Goal: Task Accomplishment & Management: Manage account settings

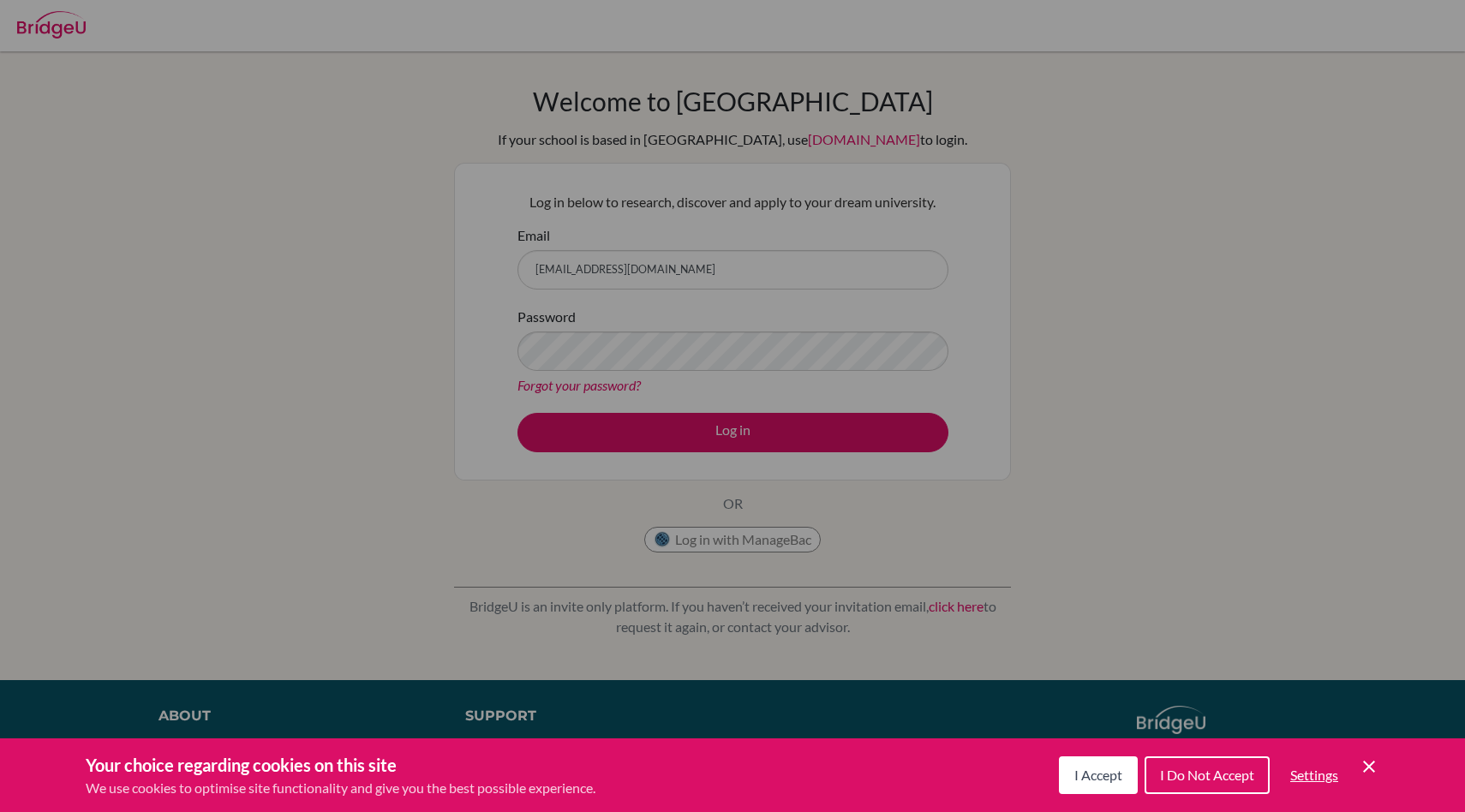
click at [1101, 759] on button "I Accept" at bounding box center [1097, 775] width 79 height 38
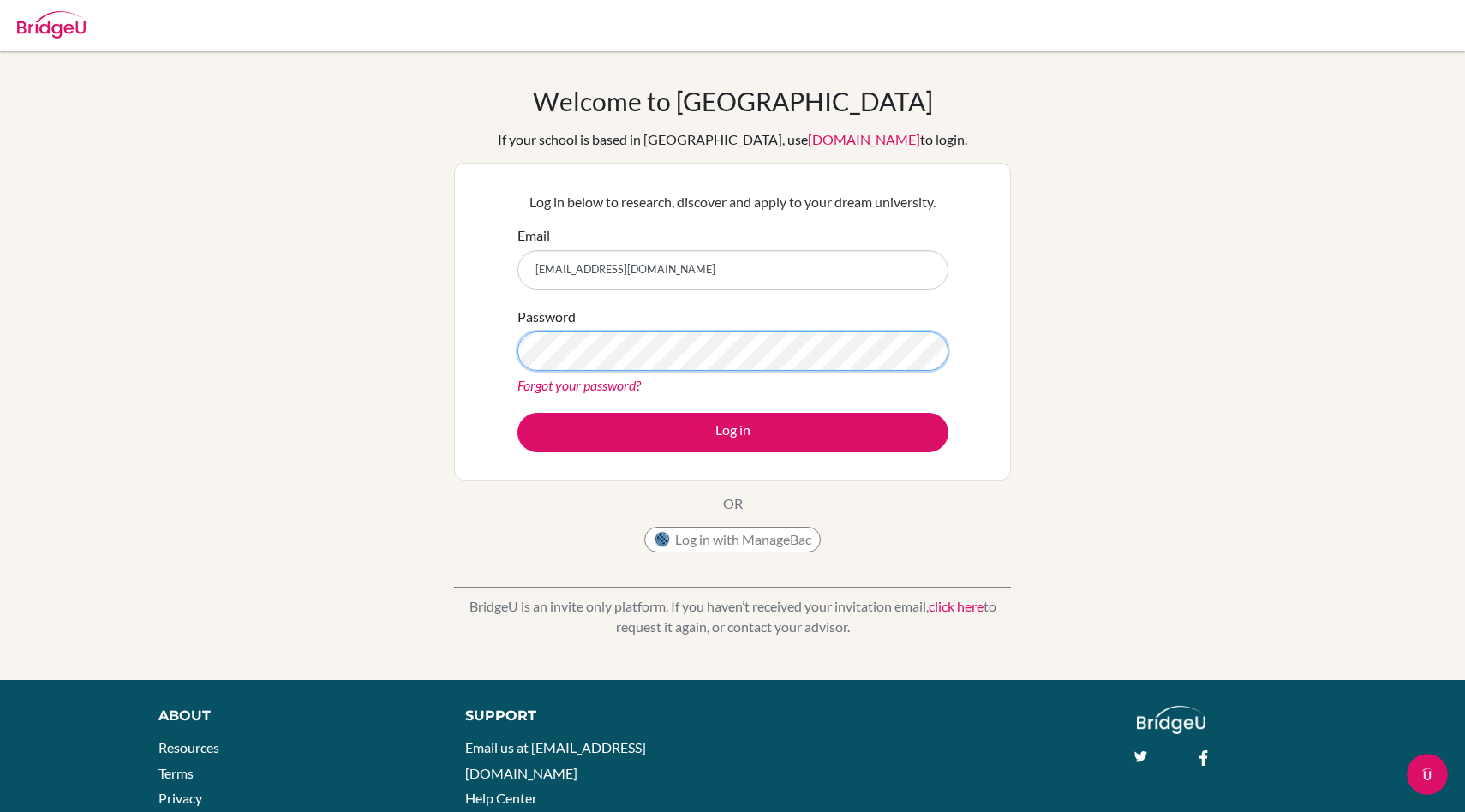
click at [517, 412] on button "Log in" at bounding box center [732, 432] width 431 height 40
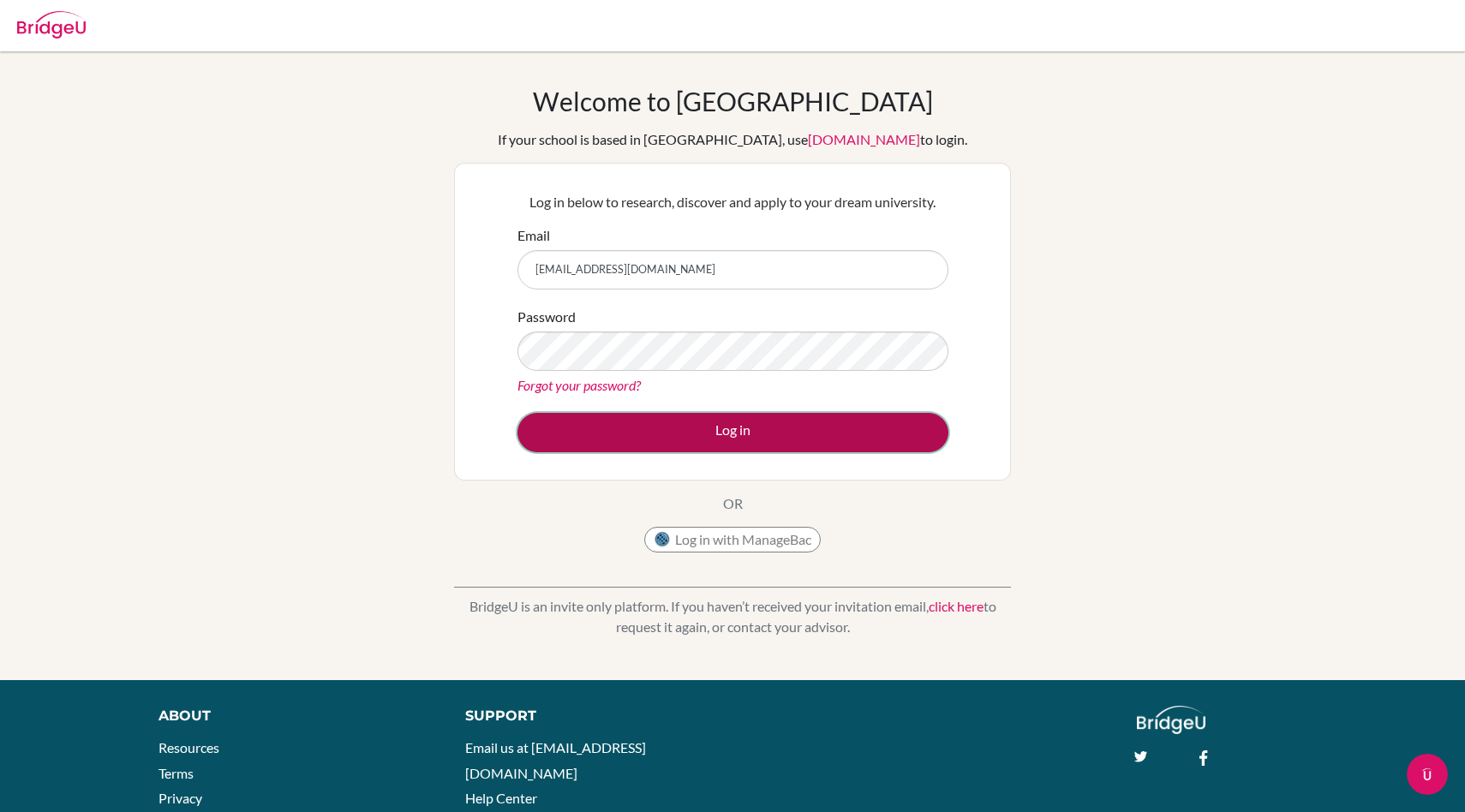
click at [589, 446] on button "Log in" at bounding box center [732, 432] width 431 height 40
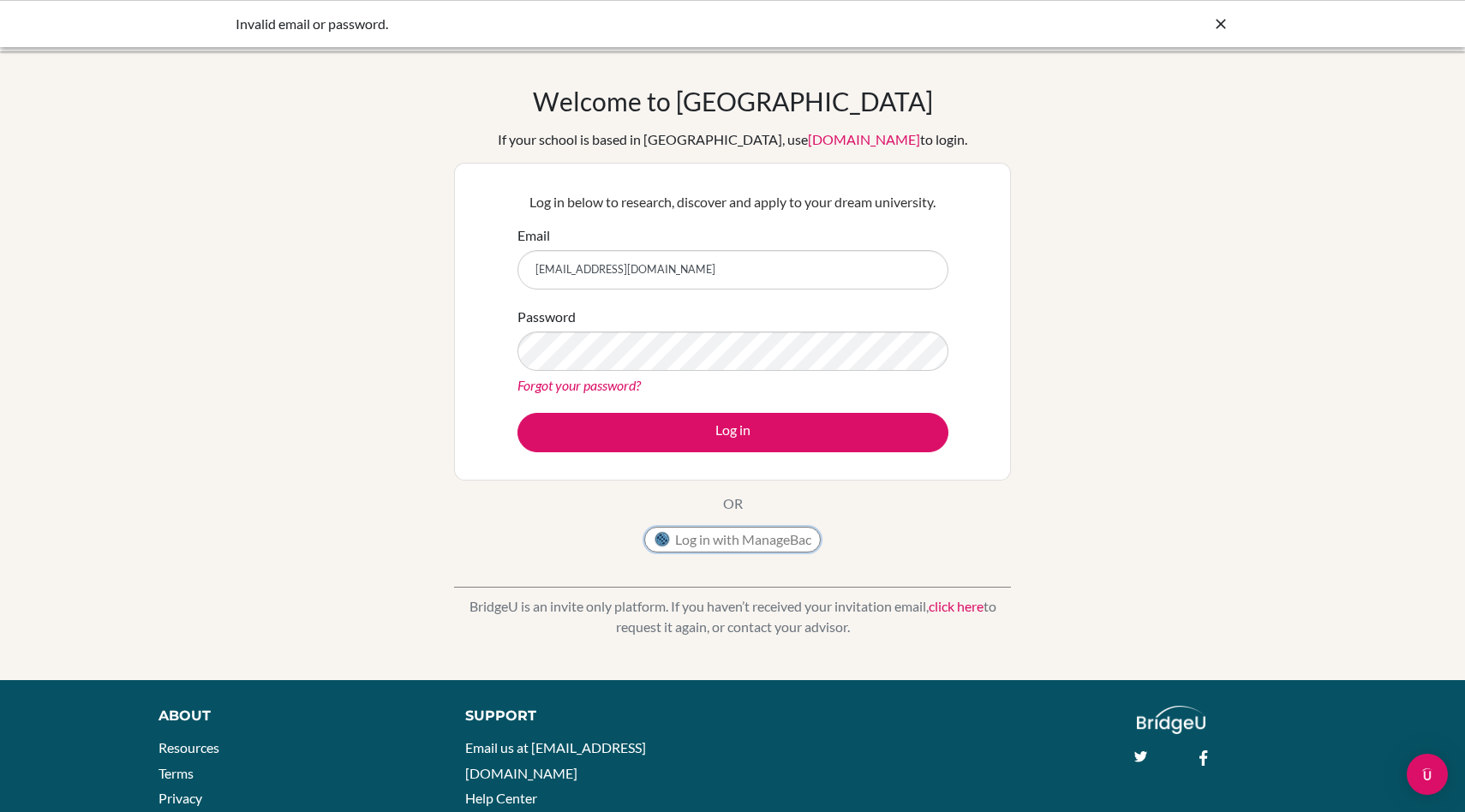
click at [732, 547] on button "Log in with ManageBac" at bounding box center [732, 540] width 176 height 26
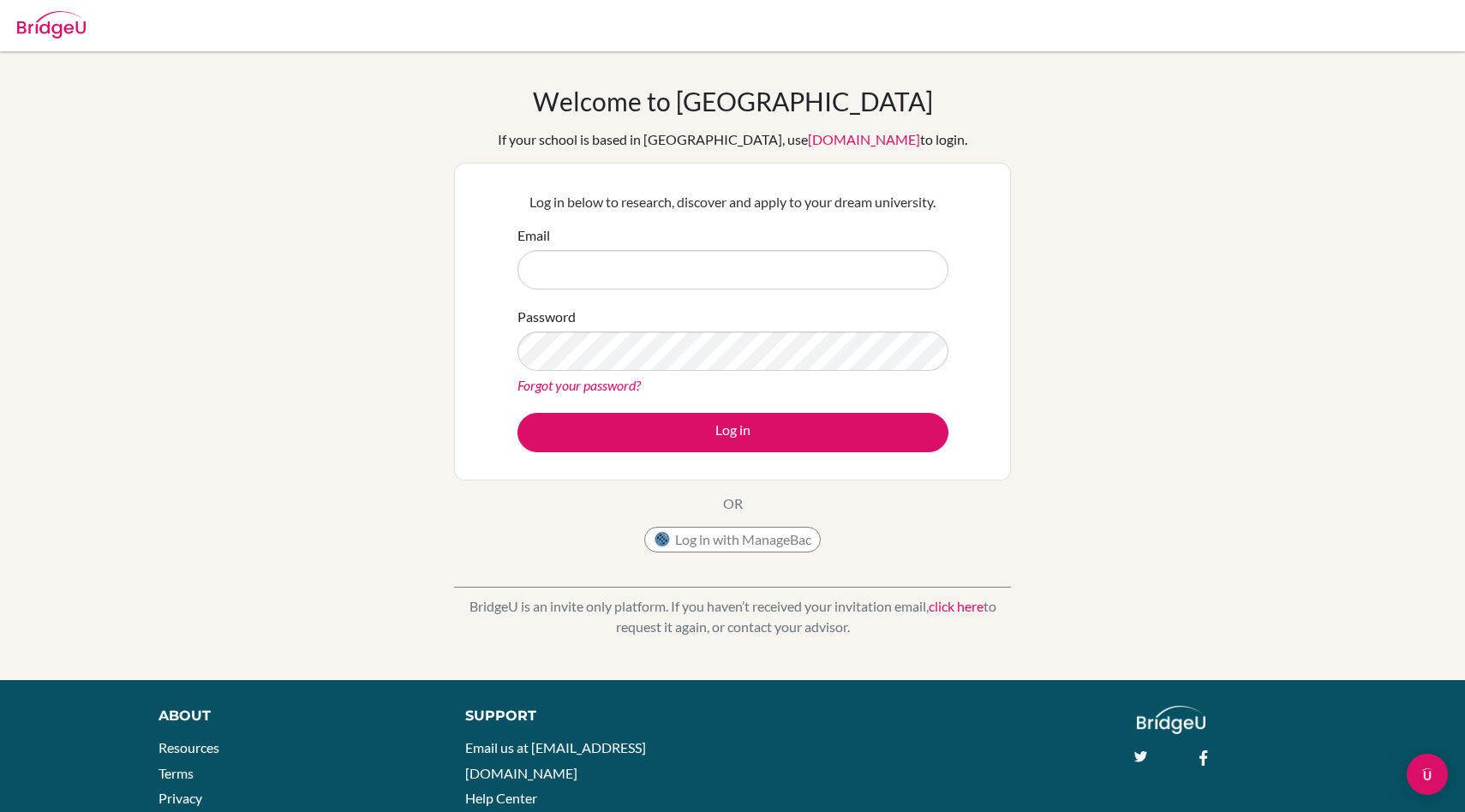
click at [729, 276] on input "Email" at bounding box center [732, 270] width 431 height 40
type input "16"
